Goal: Task Accomplishment & Management: Use online tool/utility

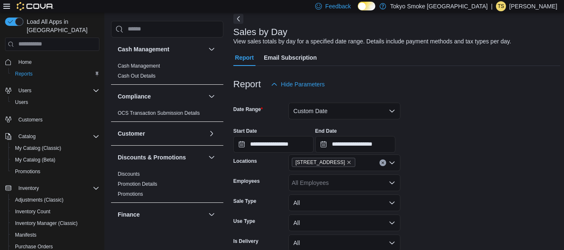
scroll to position [114, 0]
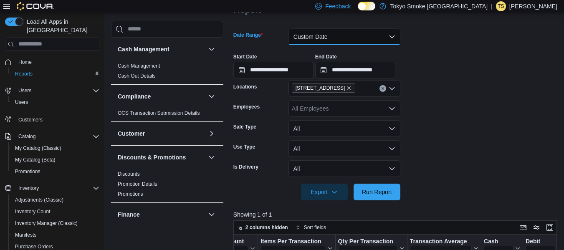
click at [313, 37] on button "Custom Date" at bounding box center [345, 36] width 112 height 17
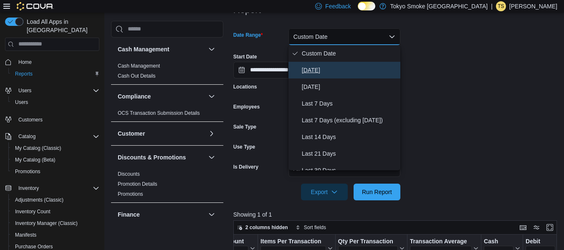
click at [330, 73] on span "[DATE]" at bounding box center [349, 70] width 95 height 10
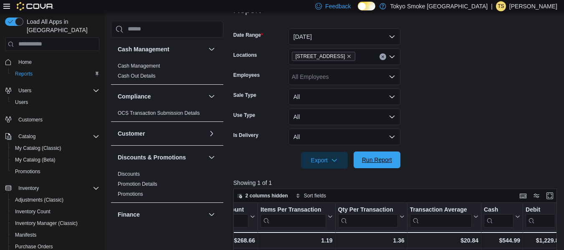
click at [375, 158] on span "Run Report" at bounding box center [377, 160] width 30 height 8
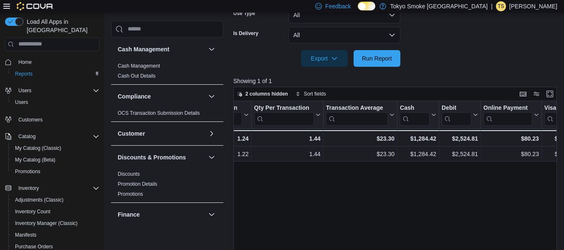
scroll to position [0, 710]
